Goal: Navigation & Orientation: Find specific page/section

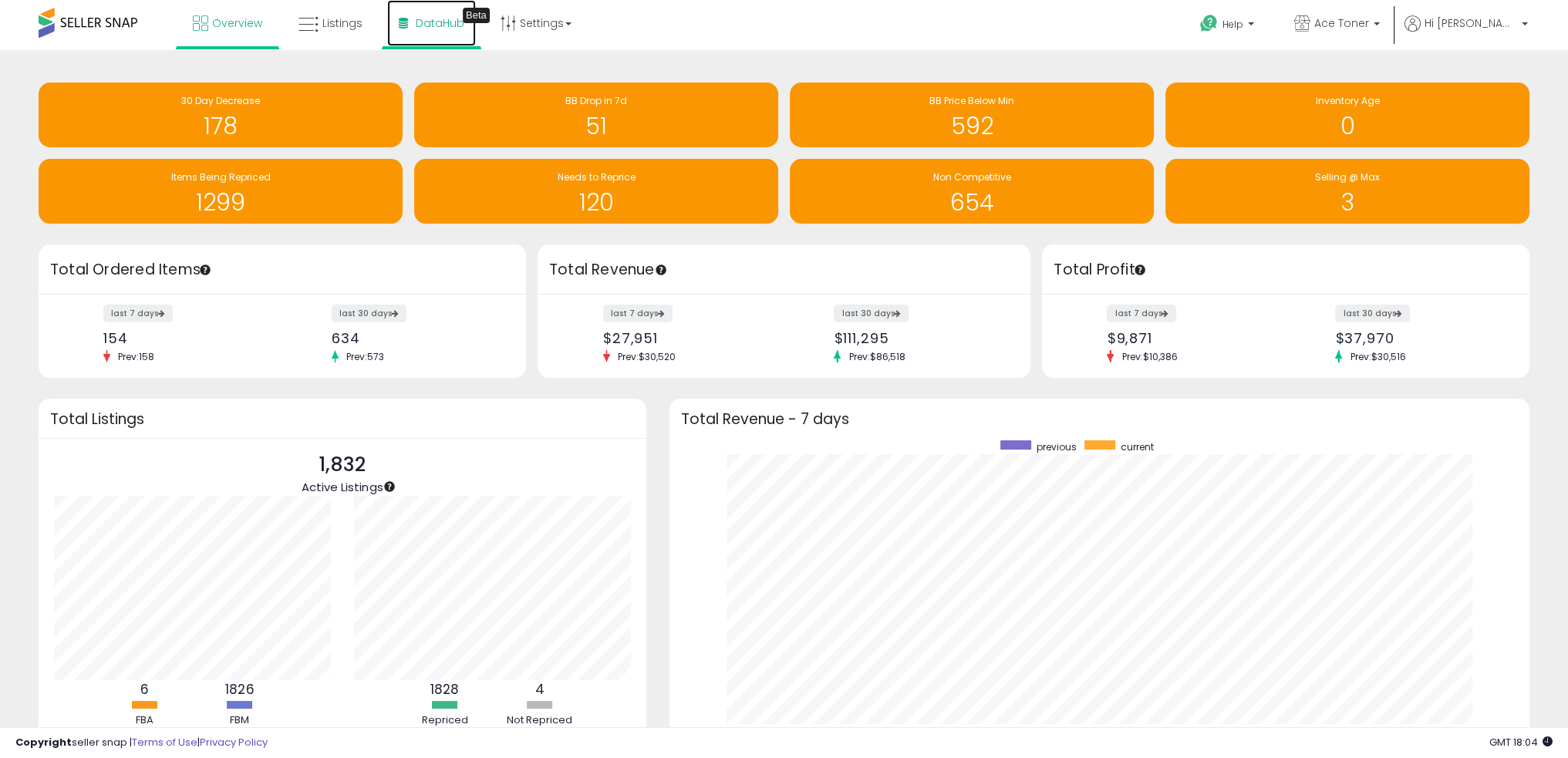
click at [438, 31] on link "DataHub Beta" at bounding box center [431, 23] width 89 height 46
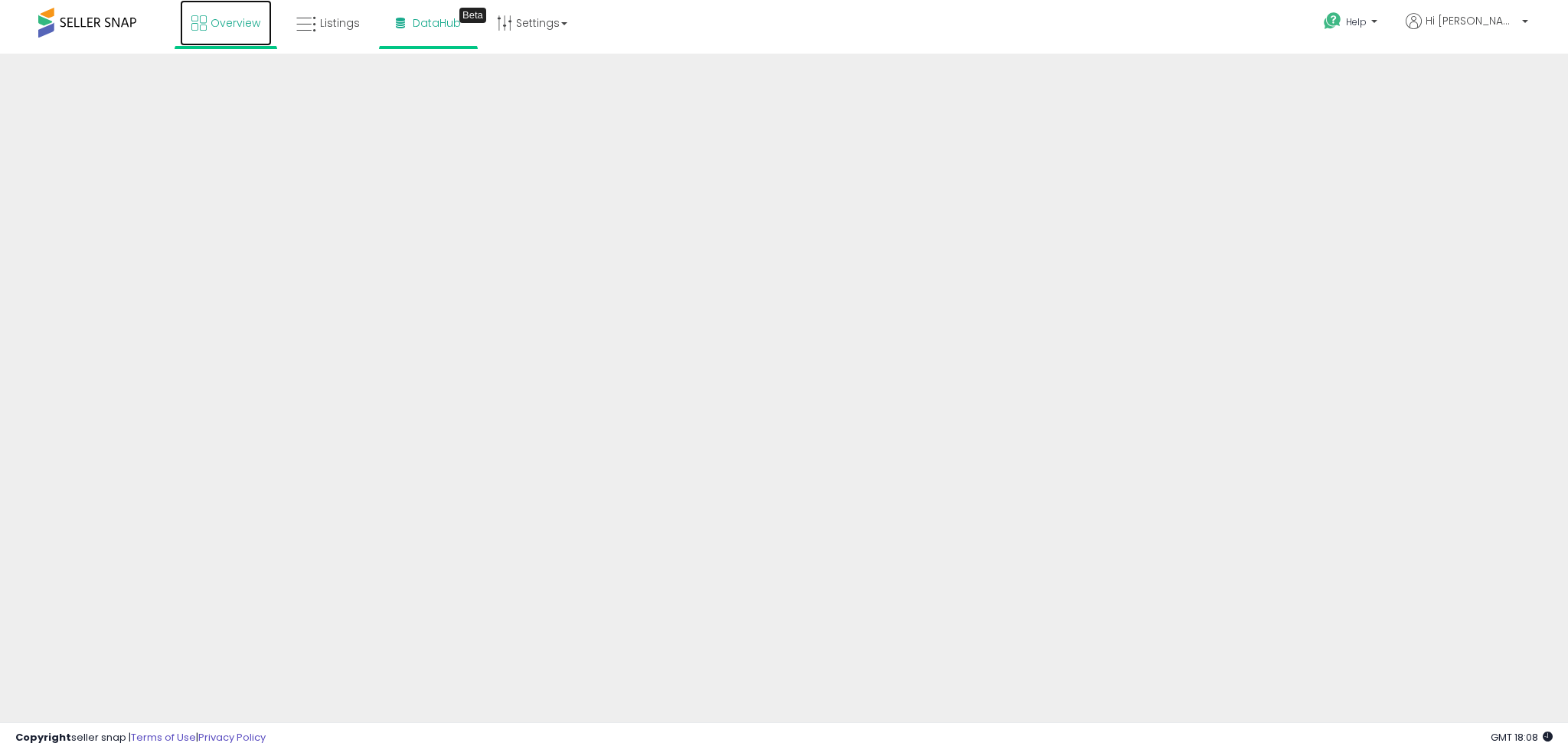
click at [239, 28] on span "Overview" at bounding box center [235, 23] width 49 height 16
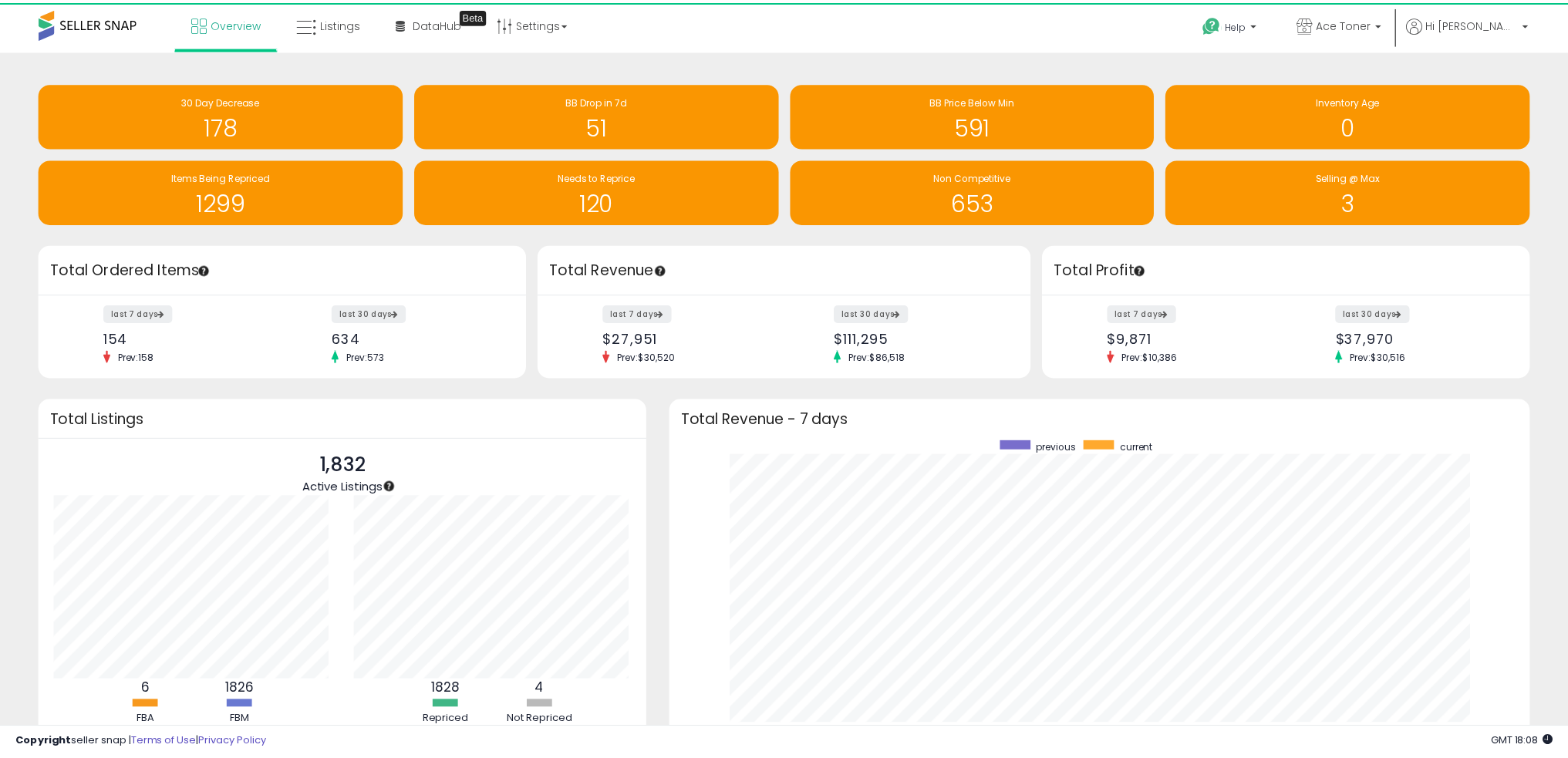
scroll to position [770612, 770388]
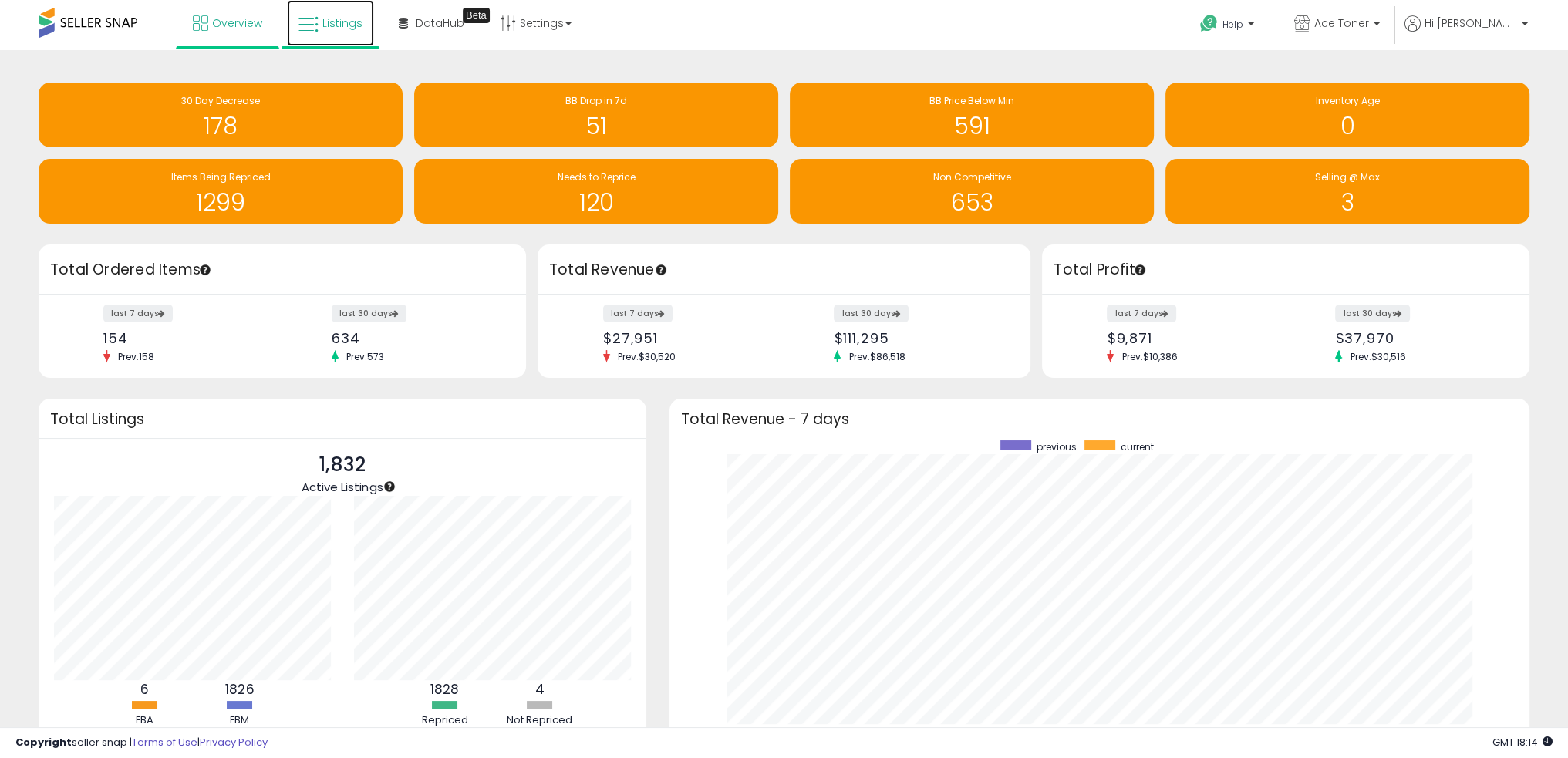
click at [363, 29] on link "Listings" at bounding box center [330, 23] width 87 height 46
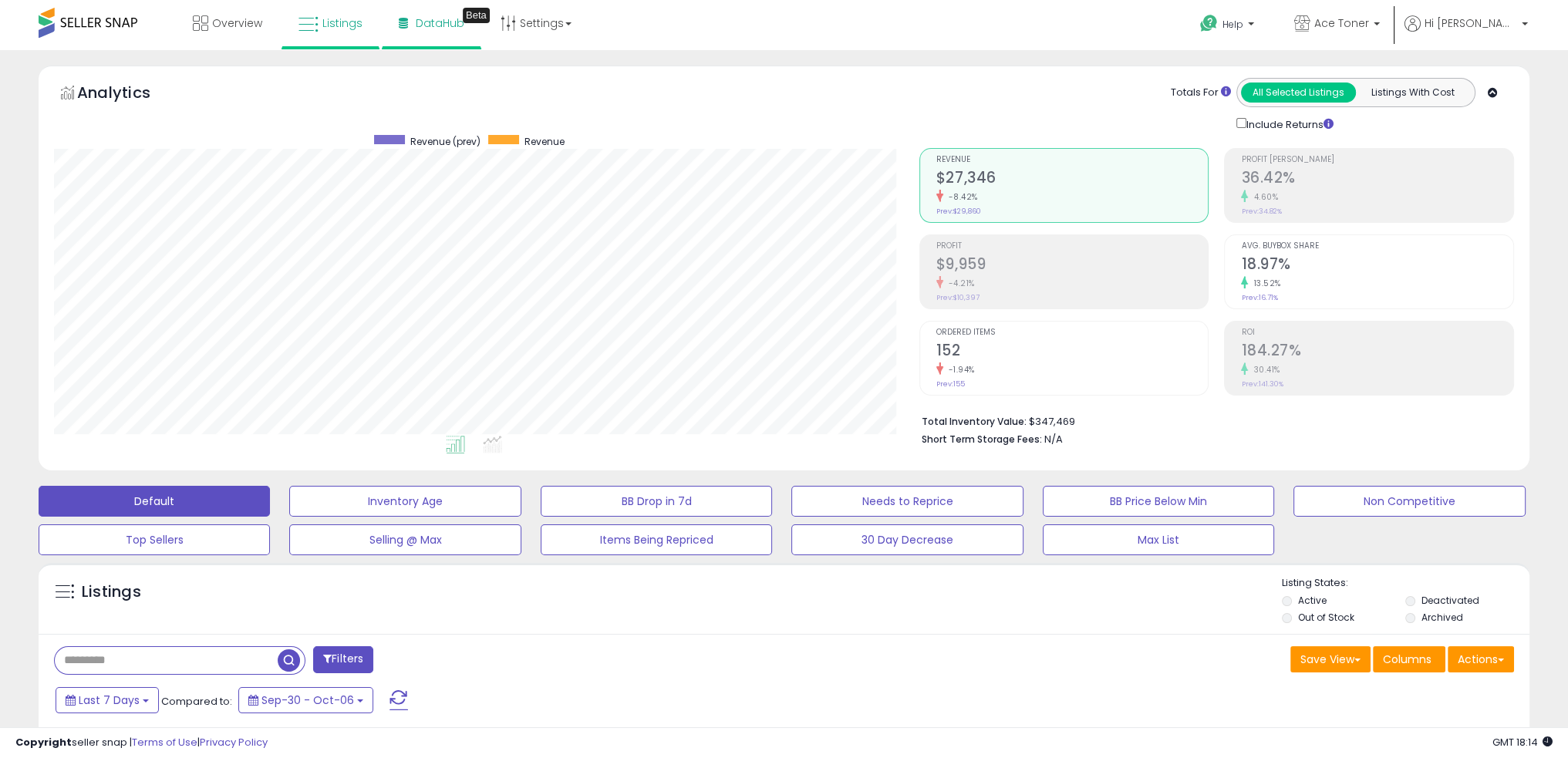
scroll to position [316, 864]
click at [999, 419] on b "Total Inventory Value:" at bounding box center [974, 422] width 105 height 13
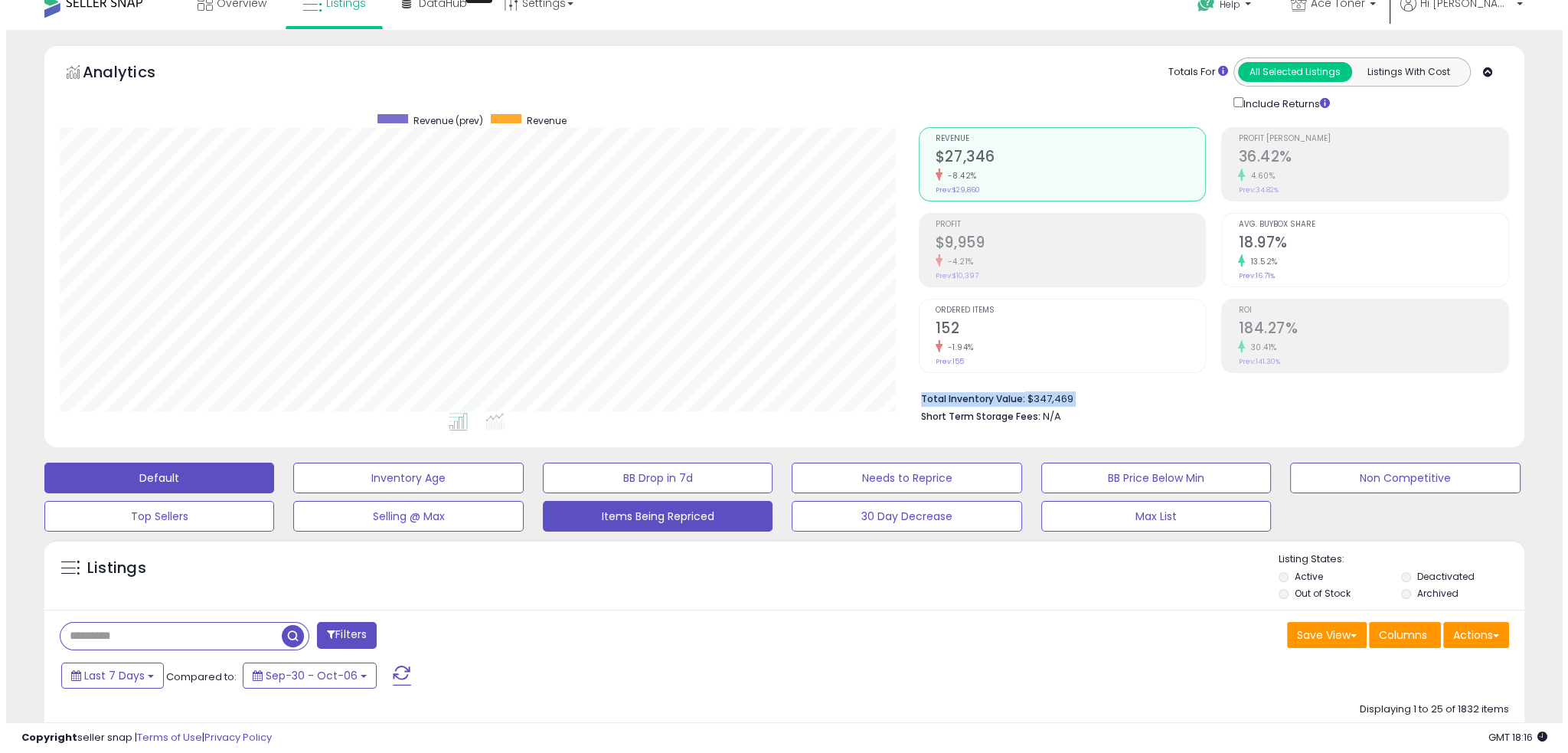
scroll to position [0, 0]
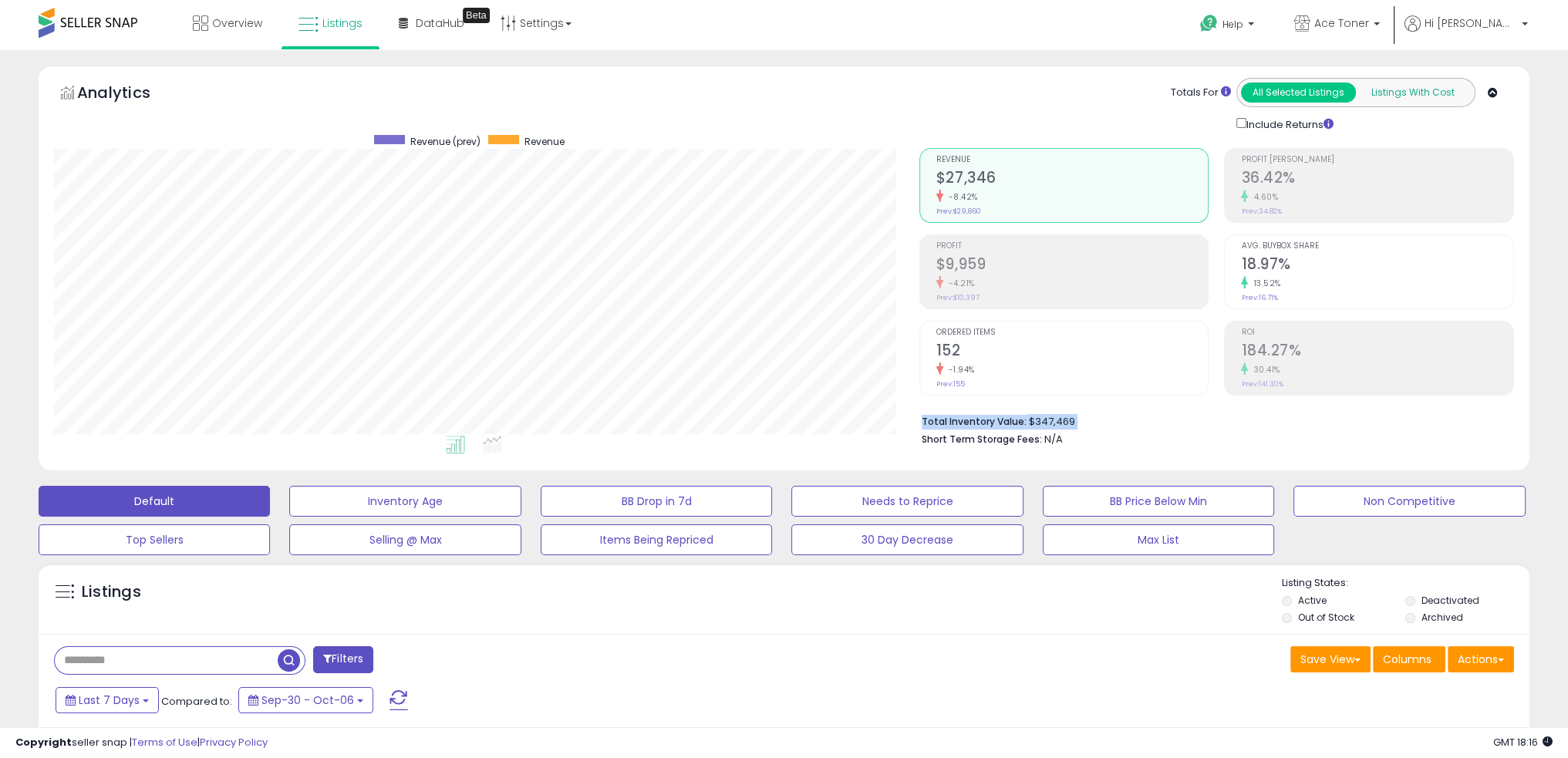
click at [1413, 101] on button "Listings With Cost" at bounding box center [1412, 93] width 115 height 20
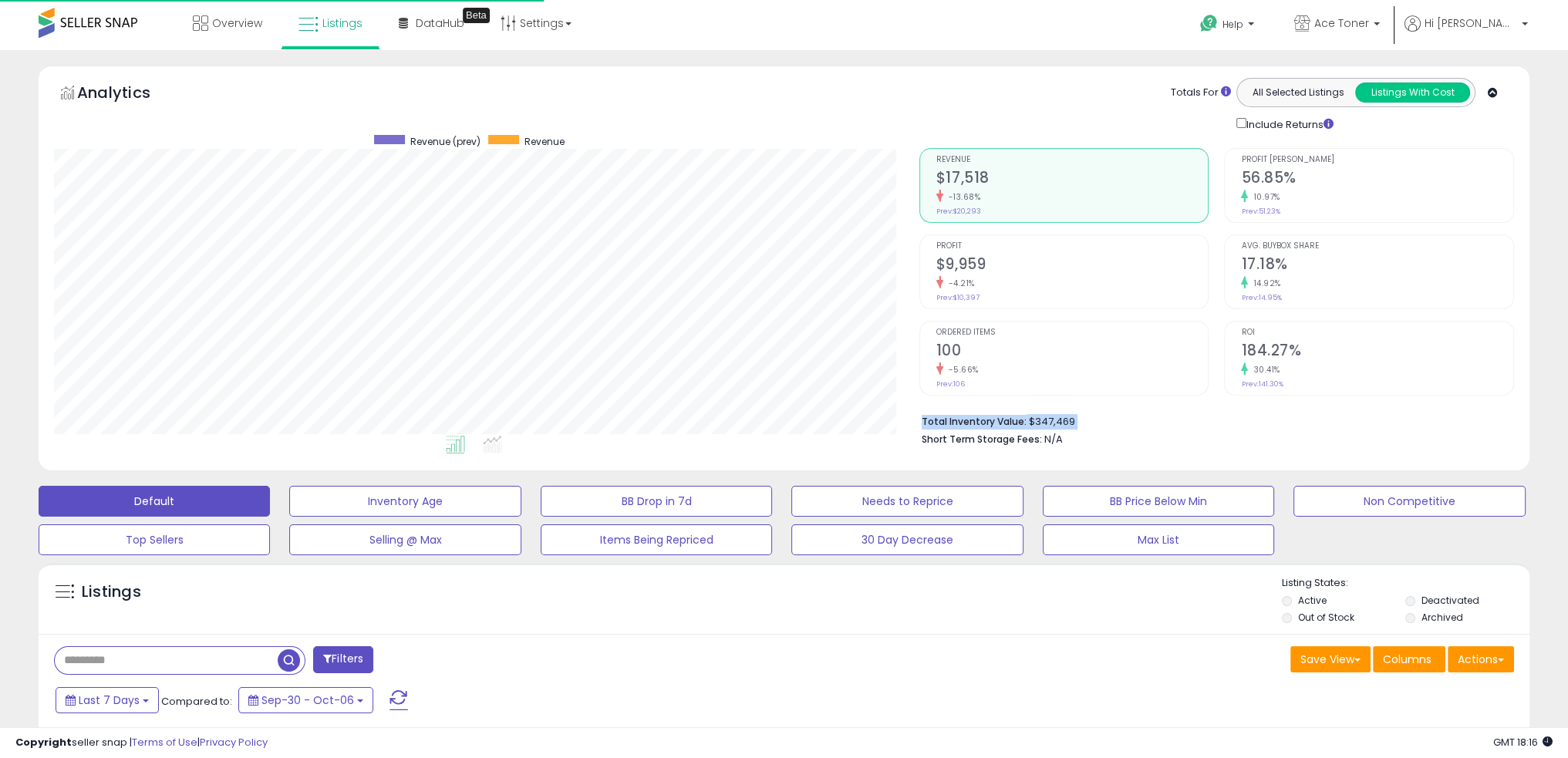
scroll to position [316, 864]
